Goal: Find specific page/section: Find specific page/section

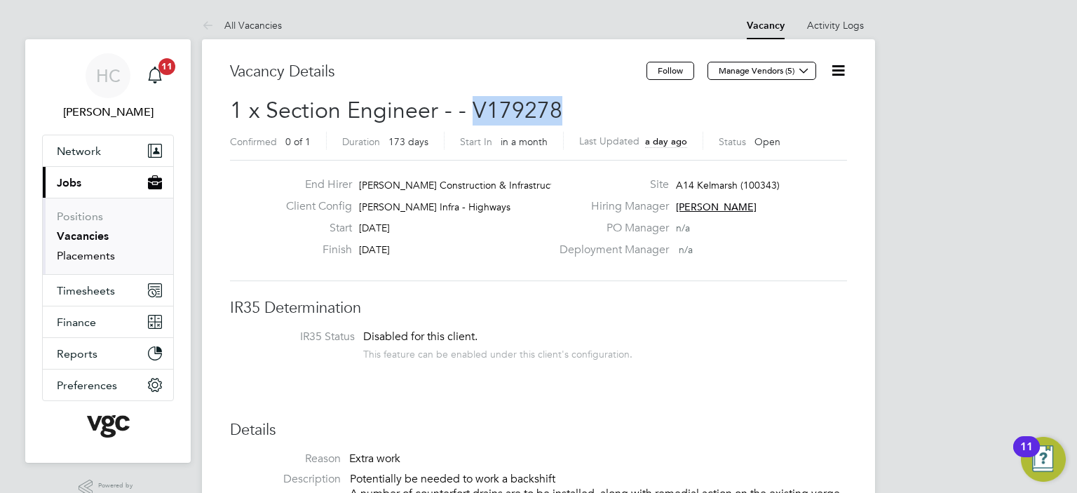
click at [84, 257] on link "Placements" at bounding box center [86, 255] width 58 height 13
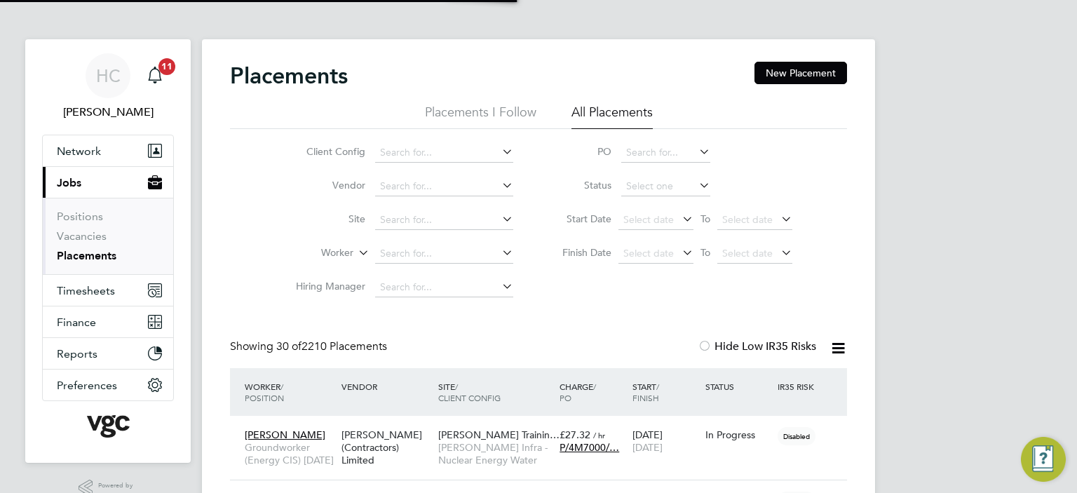
scroll to position [6, 7]
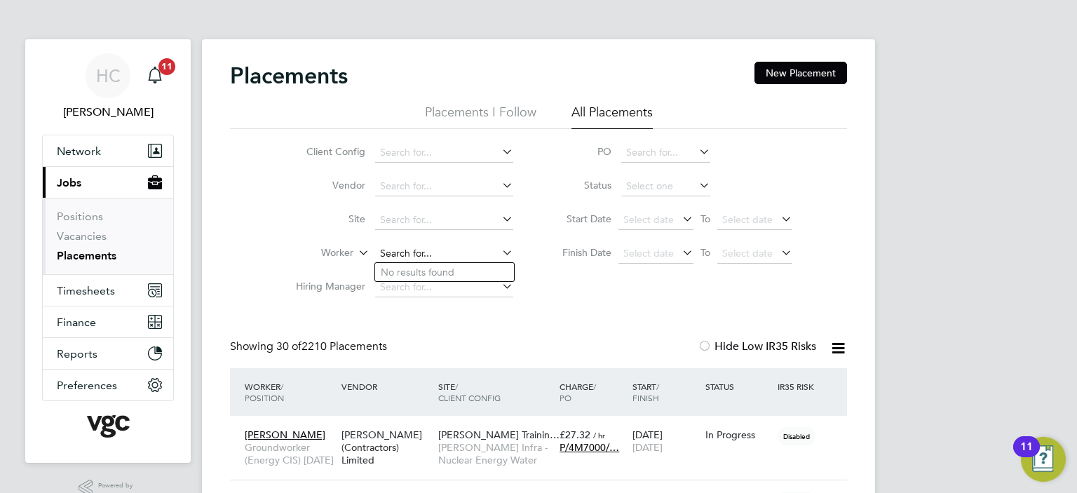
click at [398, 257] on input at bounding box center [444, 254] width 138 height 20
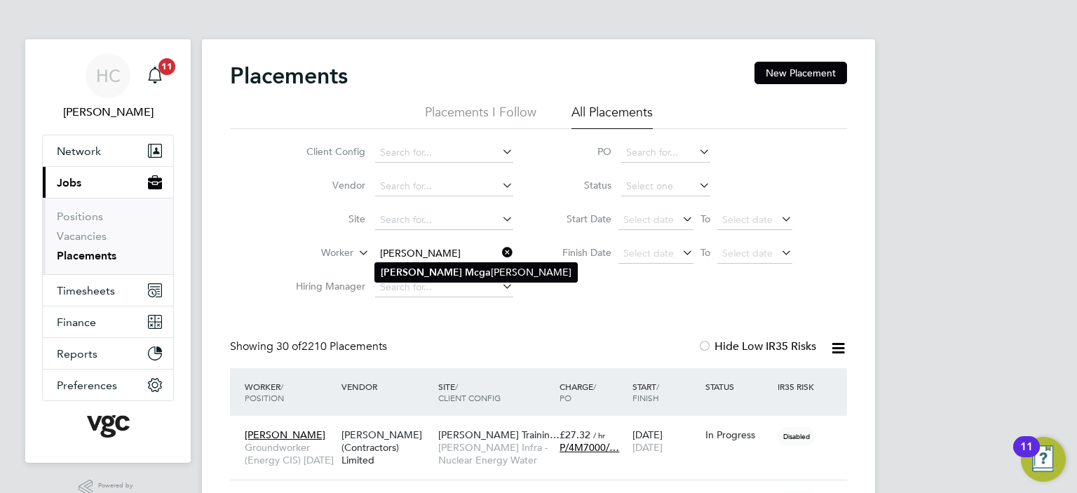
click at [465, 274] on b "Mcga" at bounding box center [478, 272] width 26 height 12
type input "[PERSON_NAME]"
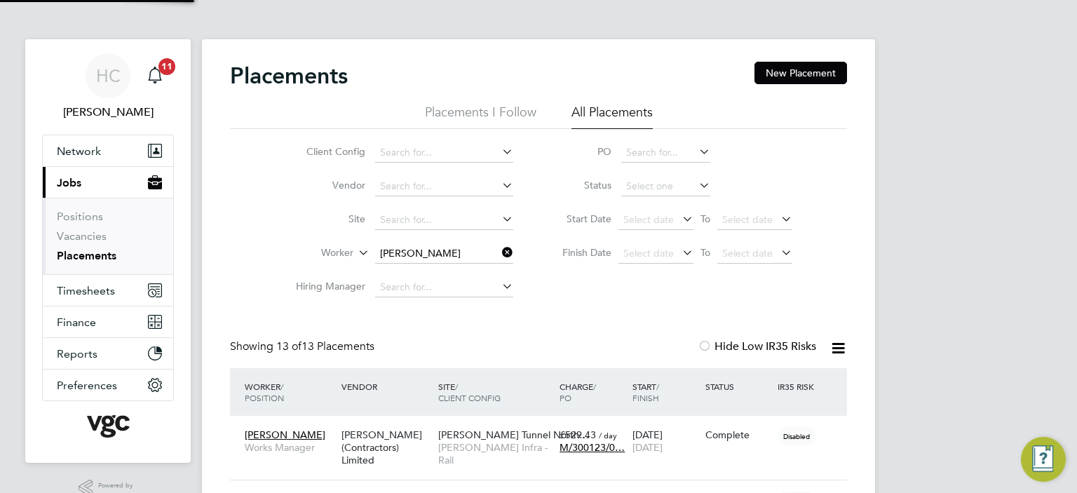
scroll to position [40, 122]
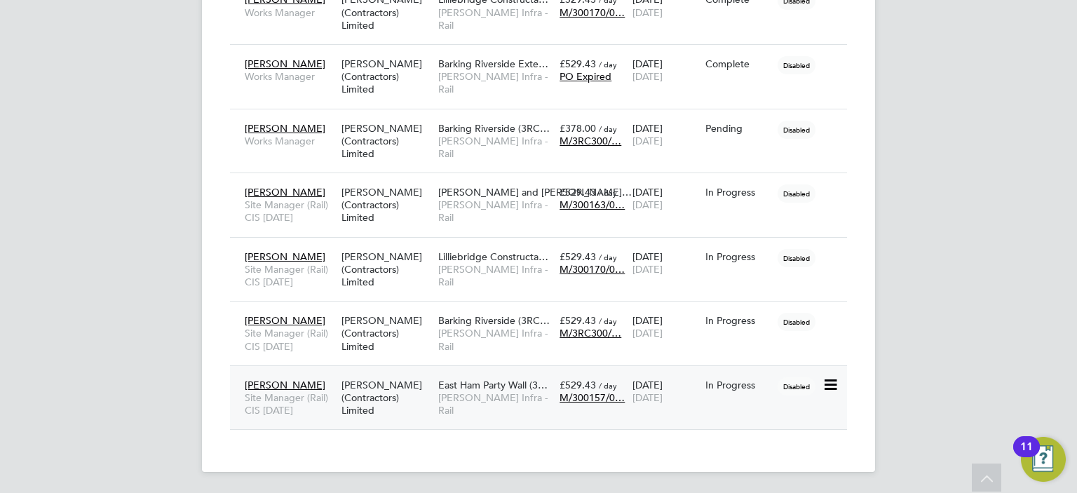
click at [460, 396] on span "[PERSON_NAME] Infra - Rail" at bounding box center [495, 403] width 114 height 25
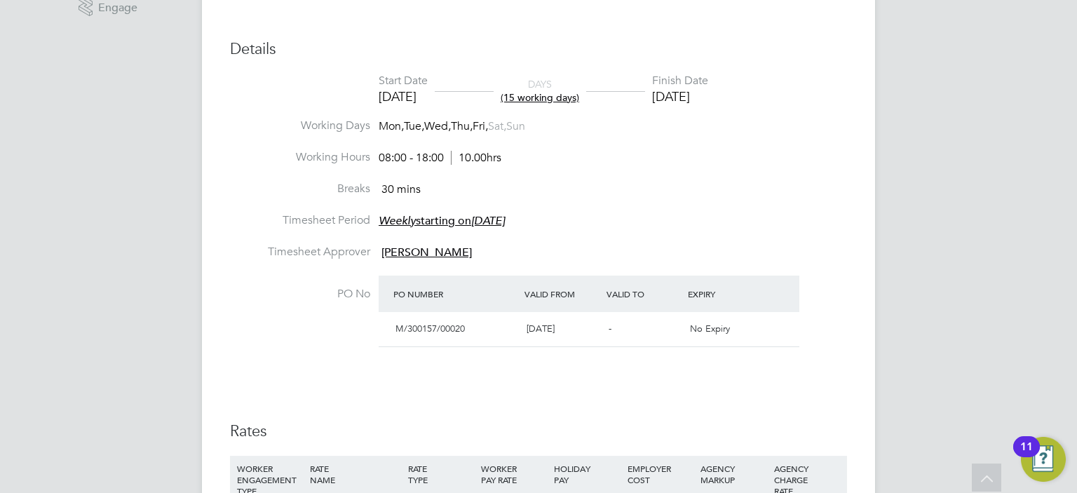
scroll to position [477, 0]
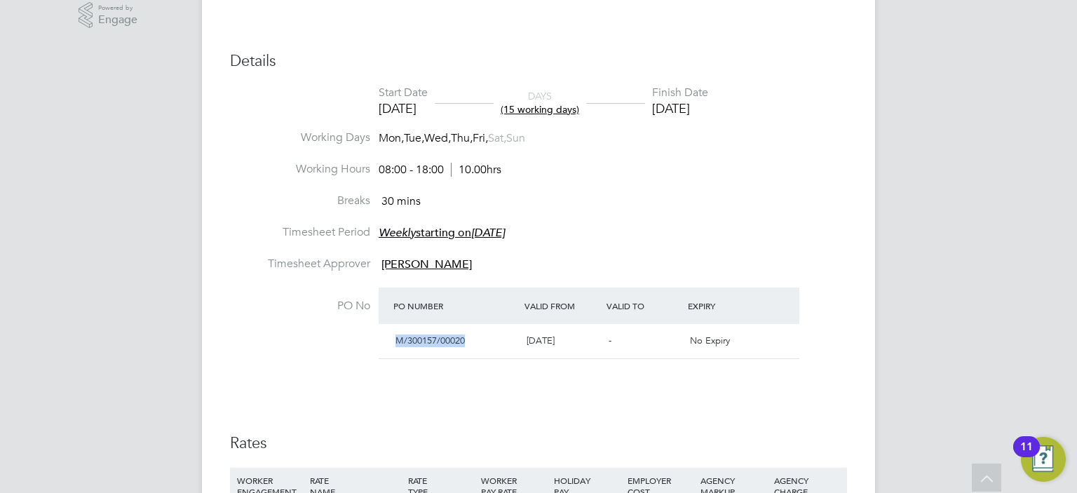
drag, startPoint x: 396, startPoint y: 344, endPoint x: 473, endPoint y: 341, distance: 76.5
click at [473, 341] on div "M/300157/00020" at bounding box center [455, 341] width 131 height 23
copy span "M/300157/00020"
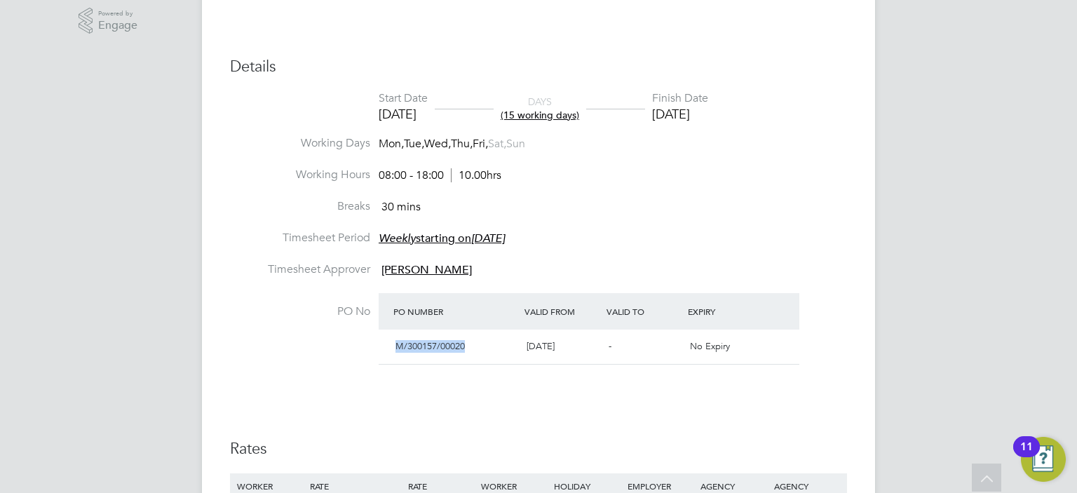
scroll to position [688, 0]
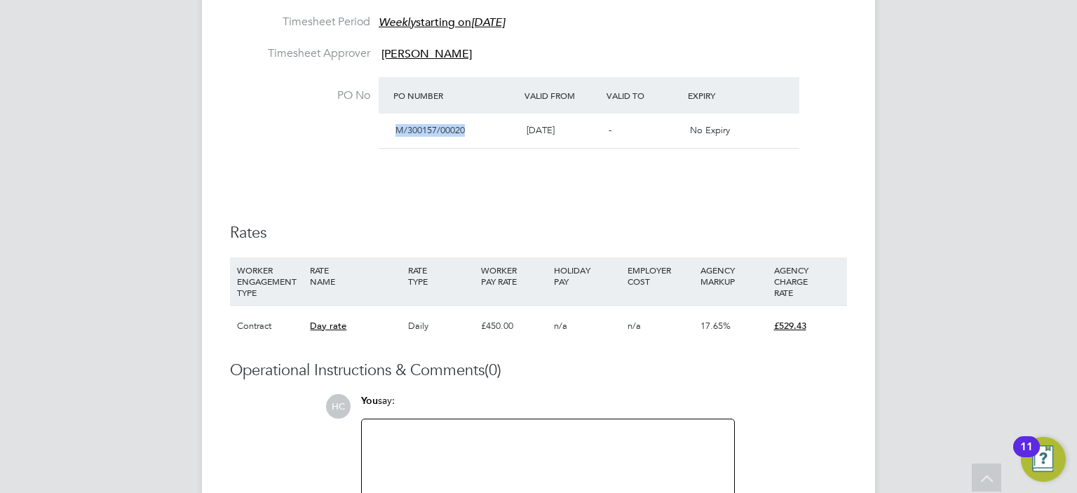
copy span "M/300157/00020"
